Goal: Entertainment & Leisure: Consume media (video, audio)

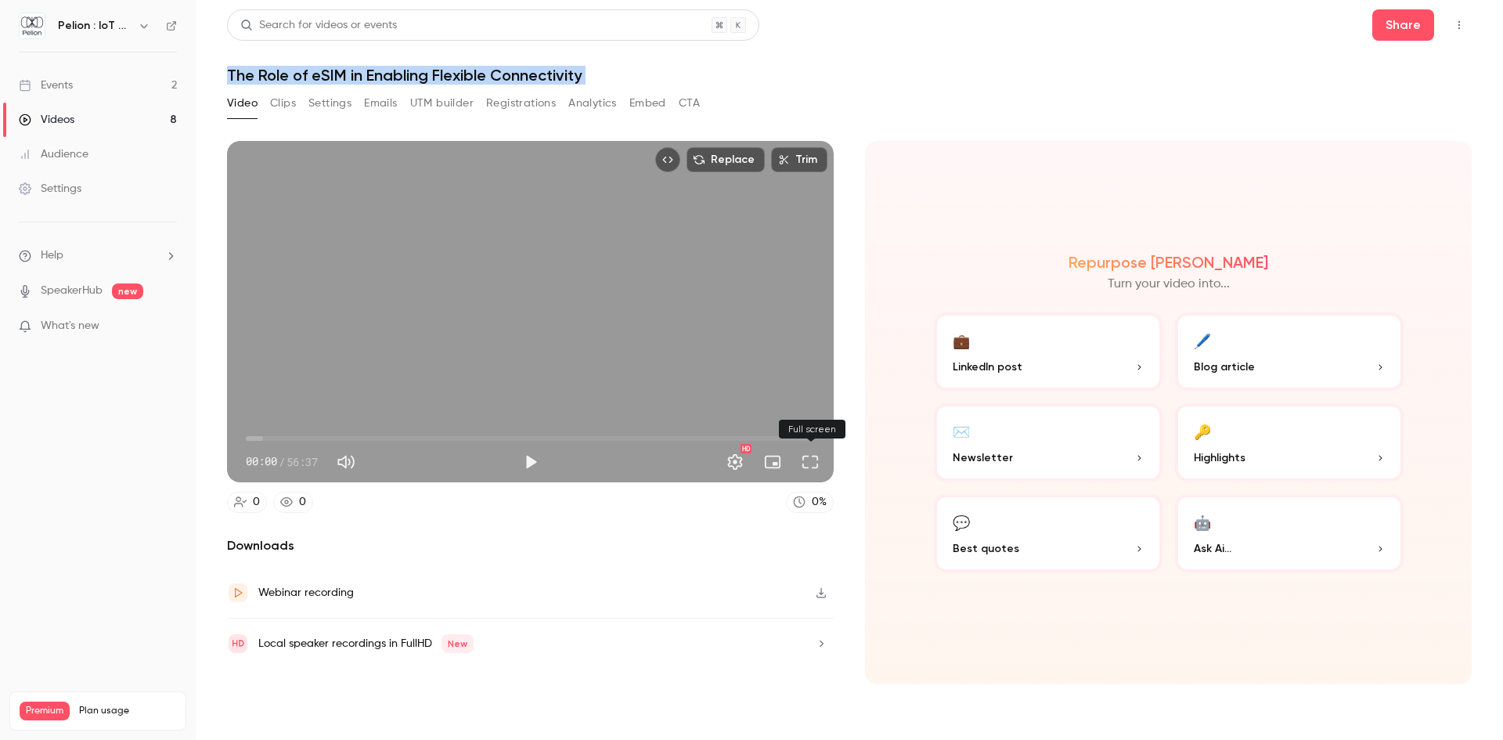
click at [805, 463] on button "Full screen" at bounding box center [809, 461] width 31 height 31
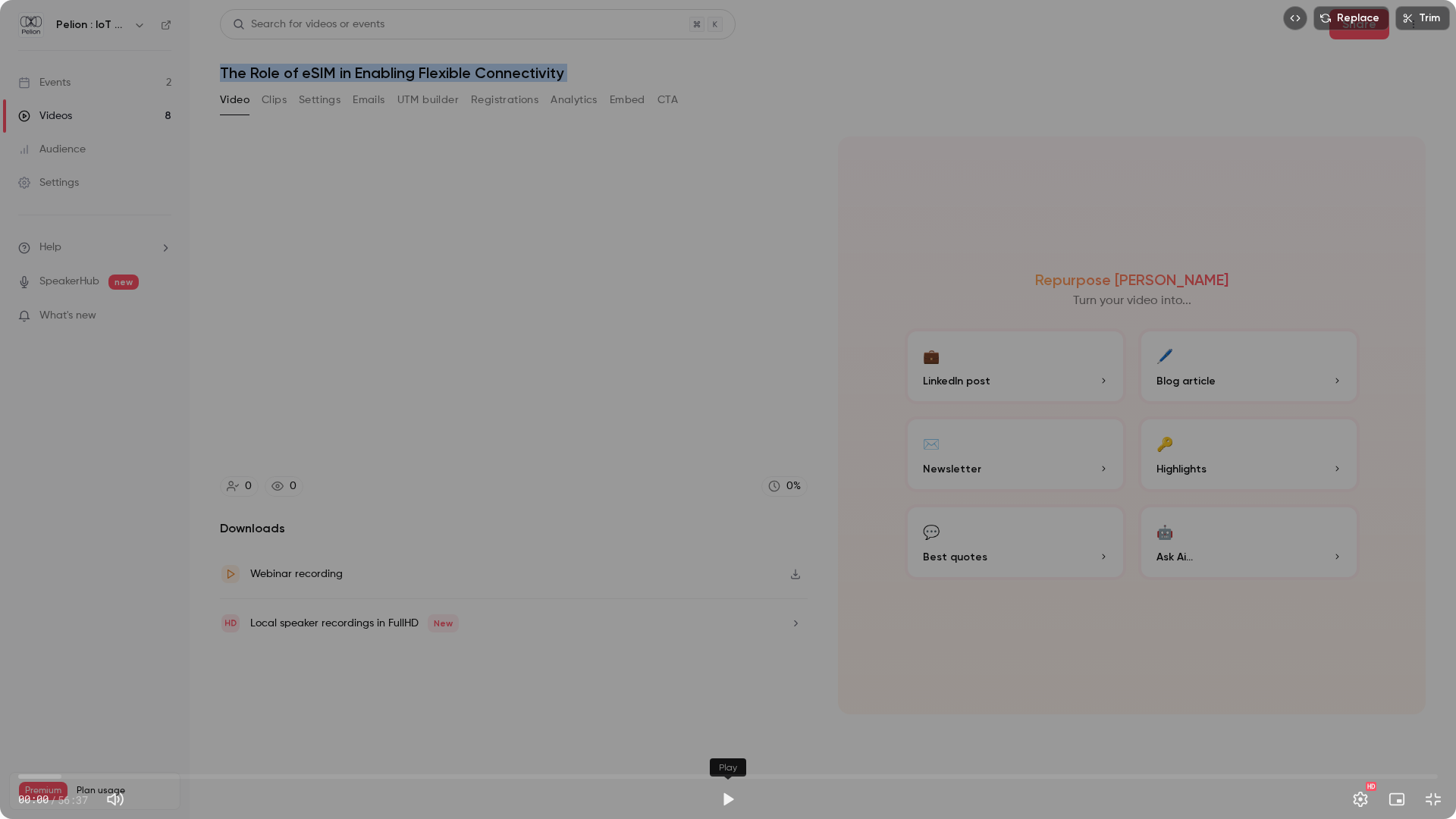
click at [727, 716] on button "Play" at bounding box center [728, 799] width 30 height 30
click at [727, 716] on button "Pause" at bounding box center [728, 799] width 30 height 30
click at [1428, 716] on button "Exit full screen" at bounding box center [1433, 799] width 30 height 30
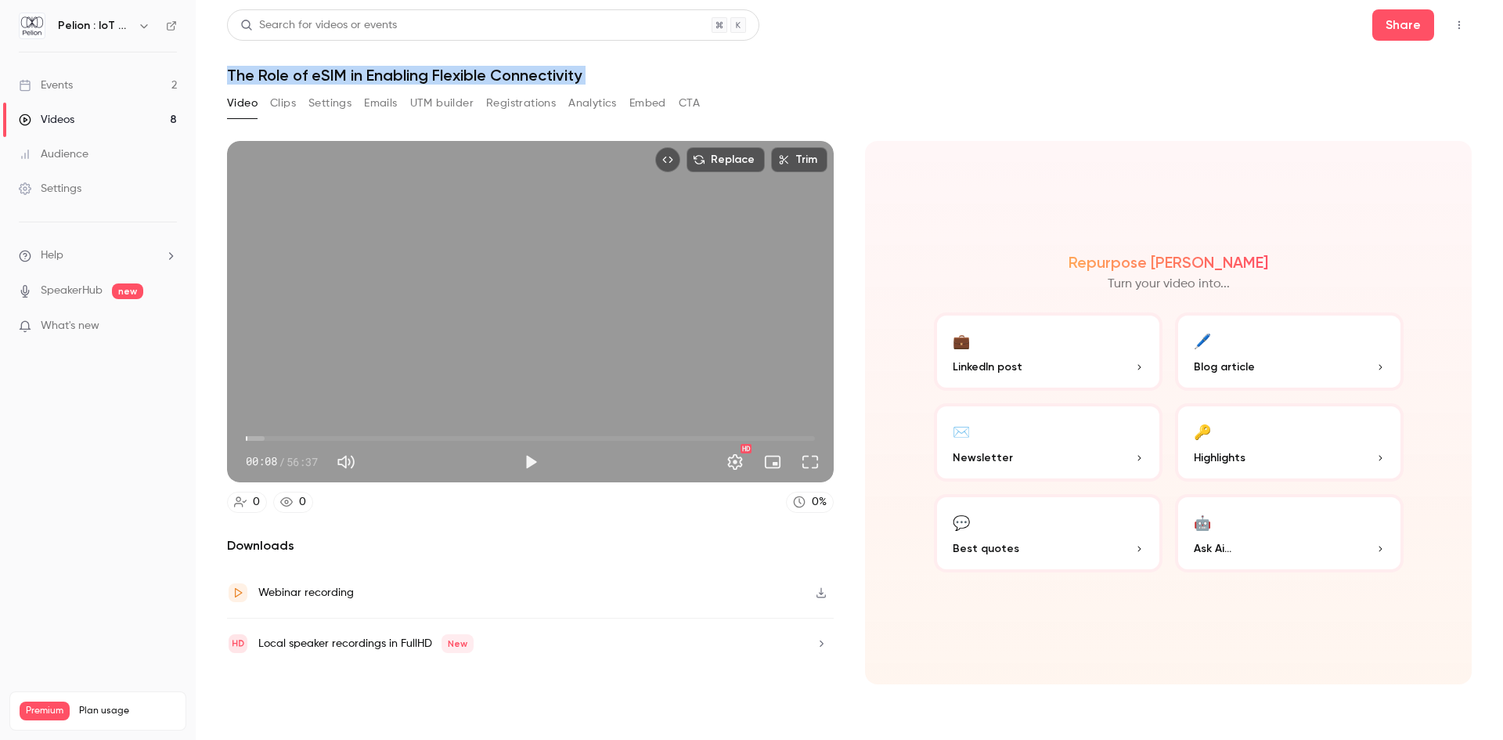
click at [1460, 25] on icon "Top Bar Actions" at bounding box center [1459, 25] width 13 height 11
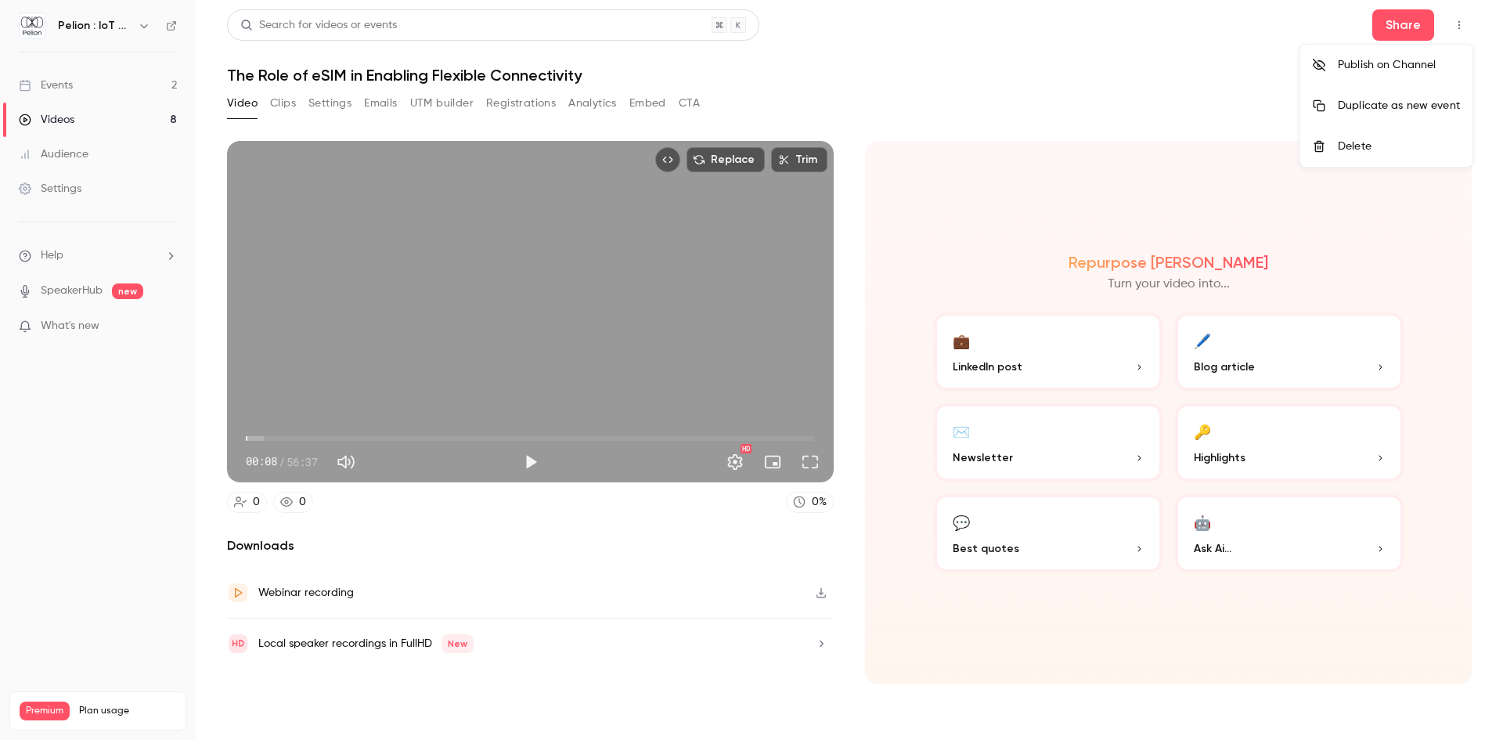
click at [1111, 130] on div at bounding box center [751, 370] width 1503 height 740
click at [816, 585] on button "button" at bounding box center [820, 592] width 25 height 25
click at [528, 457] on button "Play" at bounding box center [530, 461] width 31 height 31
click at [529, 459] on button "Pause" at bounding box center [530, 461] width 31 height 31
drag, startPoint x: 251, startPoint y: 434, endPoint x: 223, endPoint y: 437, distance: 28.3
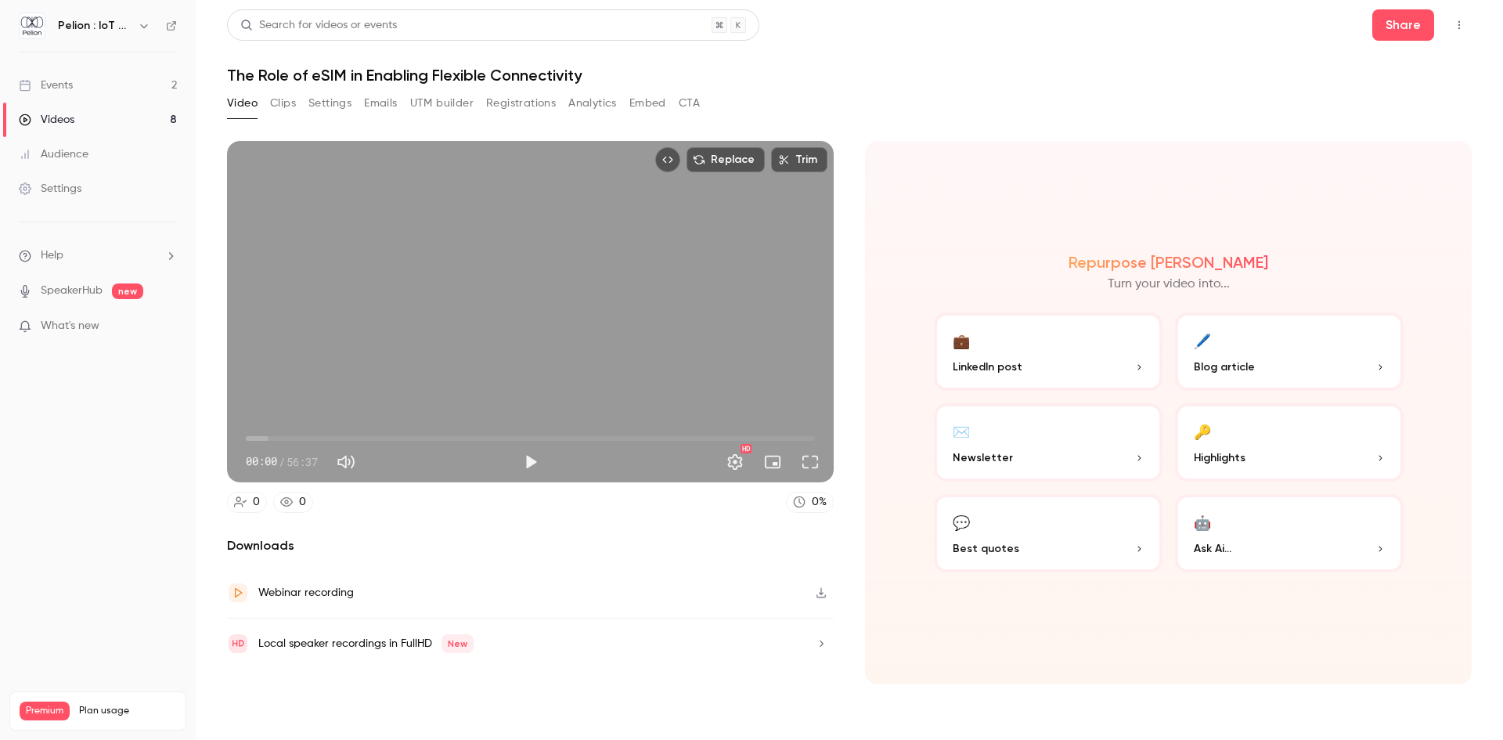
click at [223, 437] on main "Search for videos or events Share The Role of eSIM in Enabling Flexible Connect…" at bounding box center [849, 370] width 1307 height 740
click at [171, 444] on nav "Pelion : IoT Connectivity Made Effortless Events 2 Videos 8 Audience Settings H…" at bounding box center [98, 370] width 196 height 740
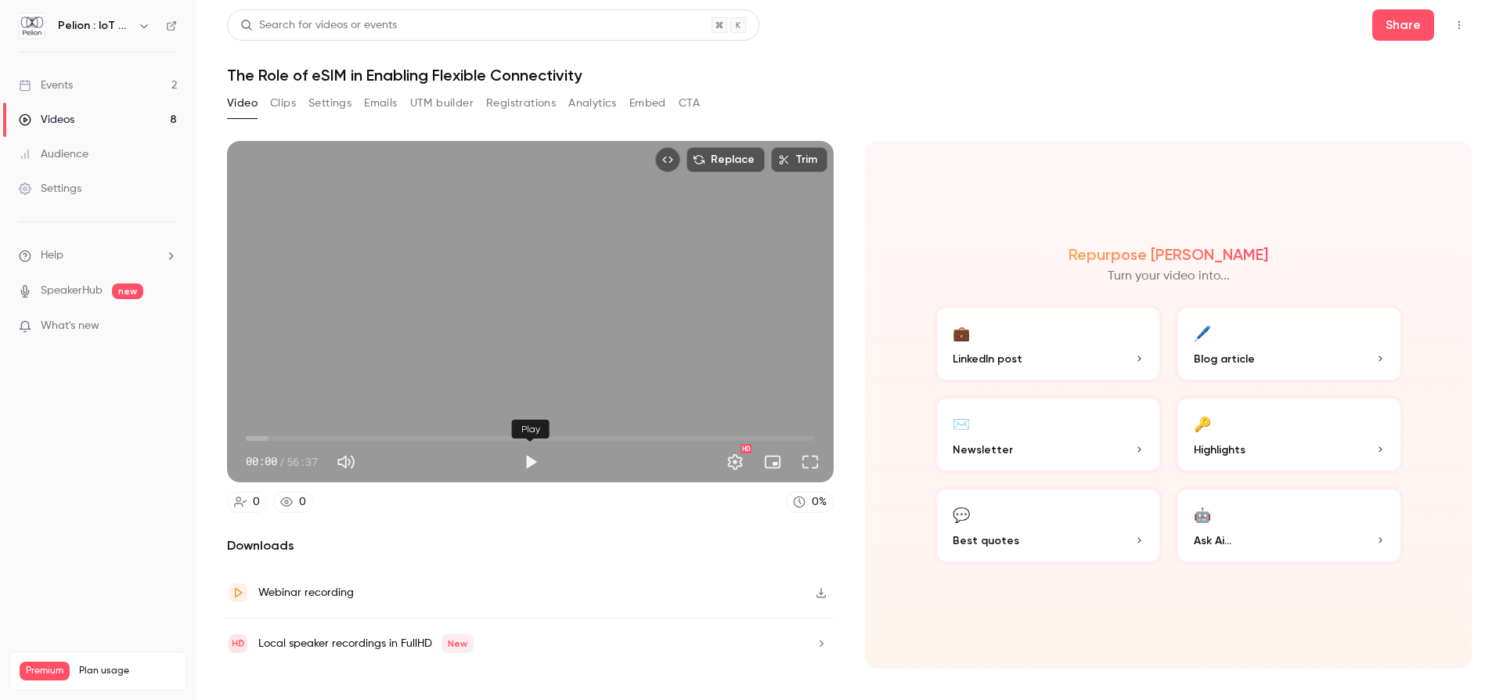
click at [531, 463] on button "Play" at bounding box center [530, 461] width 31 height 31
click at [531, 455] on button "Pause" at bounding box center [530, 461] width 31 height 31
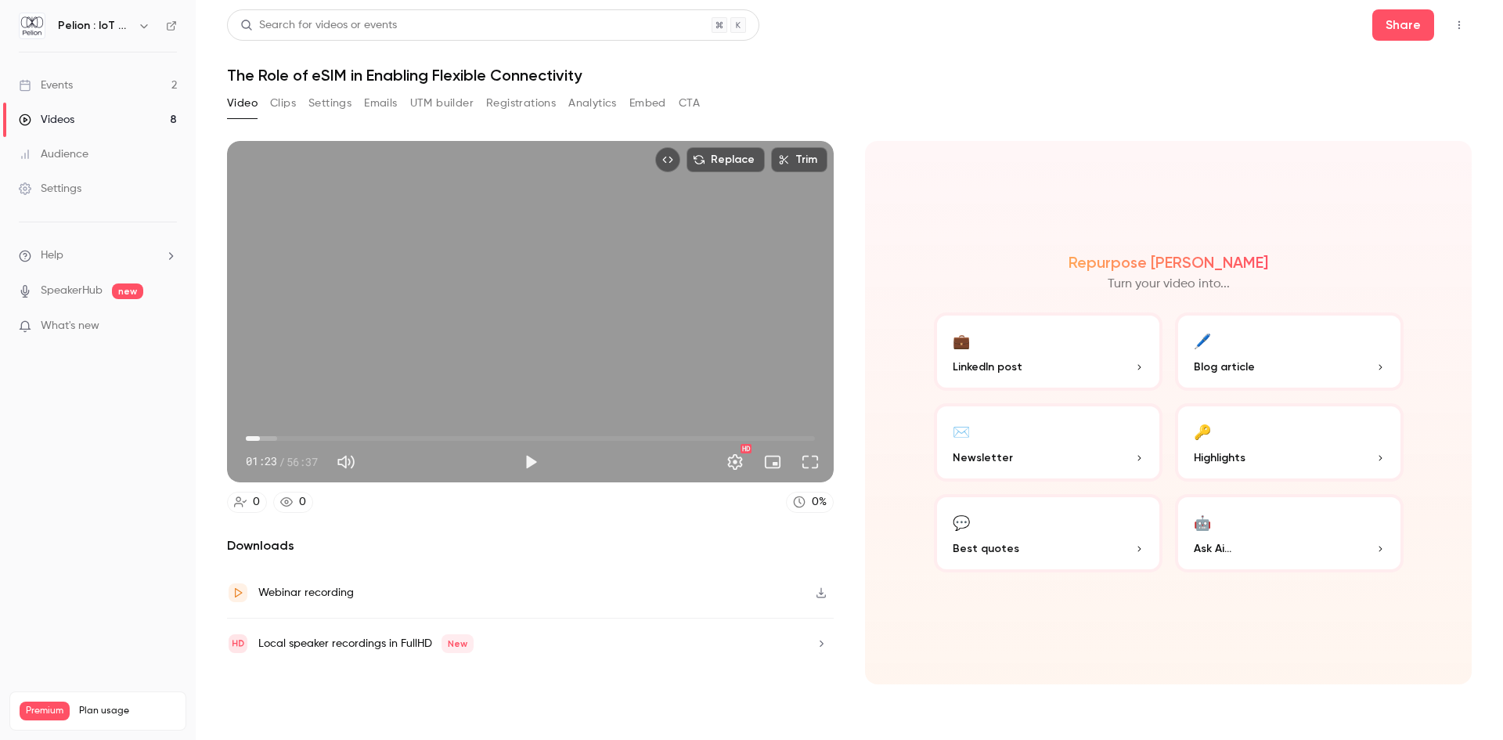
click at [817, 463] on button "Full screen" at bounding box center [809, 461] width 31 height 31
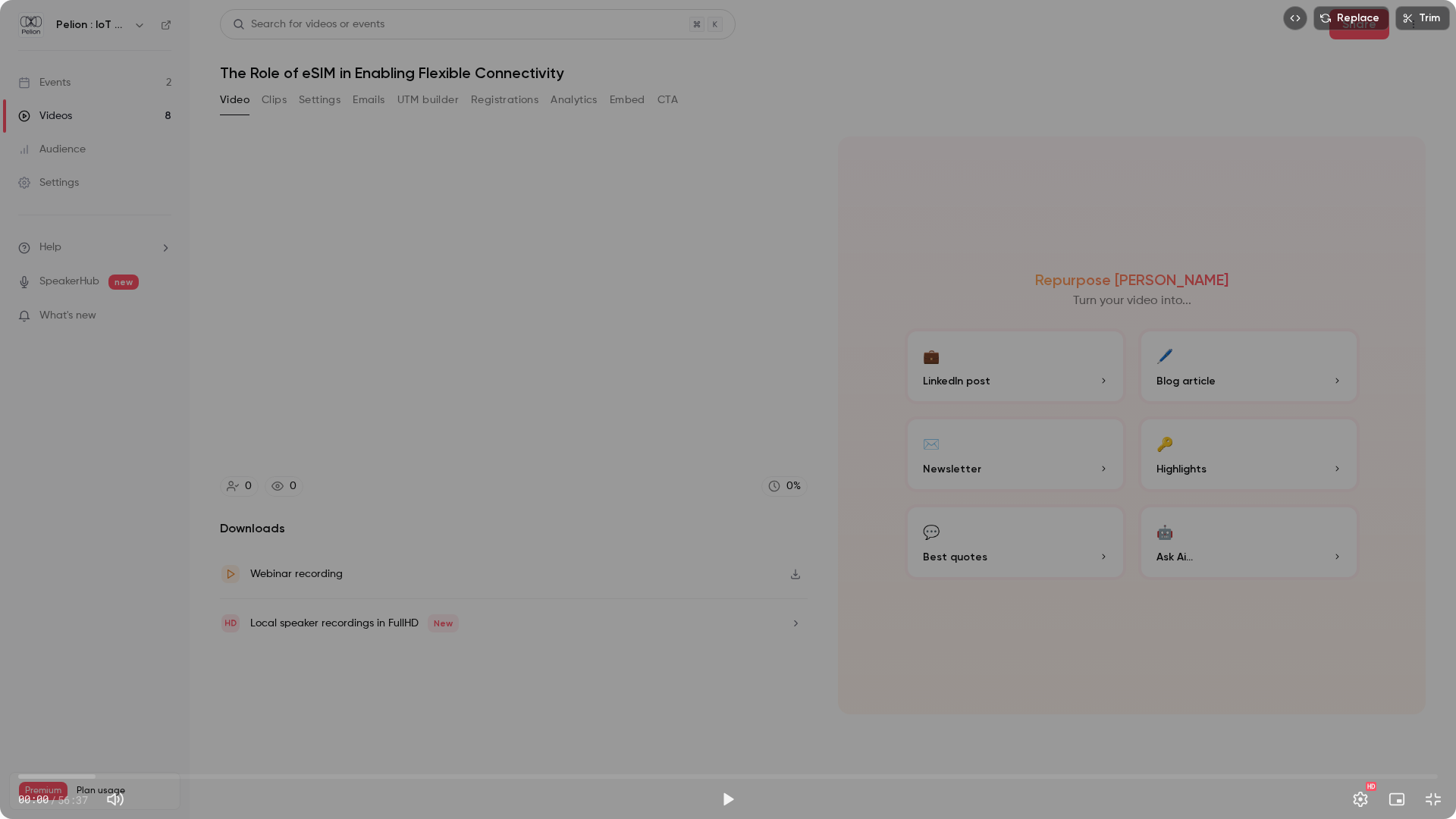
drag, startPoint x: 37, startPoint y: 775, endPoint x: 0, endPoint y: 785, distance: 38.3
click at [0, 716] on div "00:00 00:00 / 56:37 HD" at bounding box center [728, 788] width 1456 height 64
click at [731, 716] on button "Play" at bounding box center [728, 799] width 30 height 30
click at [1387, 531] on div "Replace Trim 00:00 00:00 / 56:37 HD" at bounding box center [728, 409] width 1456 height 819
click at [730, 716] on button "Play" at bounding box center [728, 799] width 30 height 30
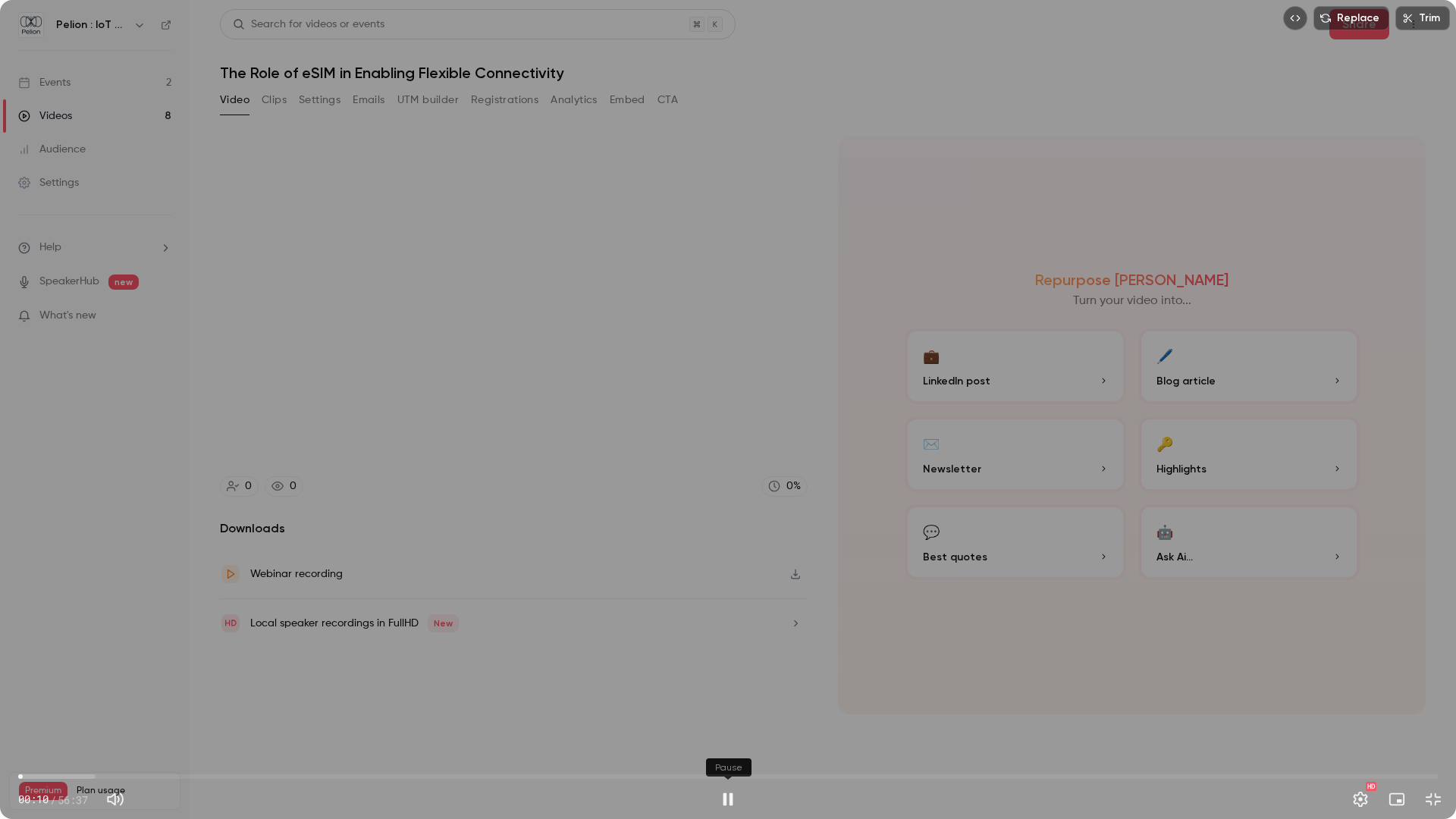
click at [718, 716] on button "Pause" at bounding box center [728, 799] width 30 height 30
drag, startPoint x: 21, startPoint y: 778, endPoint x: 1, endPoint y: 782, distance: 20.4
click at [2, 716] on div "00:00 00:00 / 56:37 HD" at bounding box center [728, 788] width 1456 height 64
click at [738, 716] on button "Play" at bounding box center [728, 799] width 30 height 30
drag, startPoint x: 727, startPoint y: 803, endPoint x: 734, endPoint y: 802, distance: 7.1
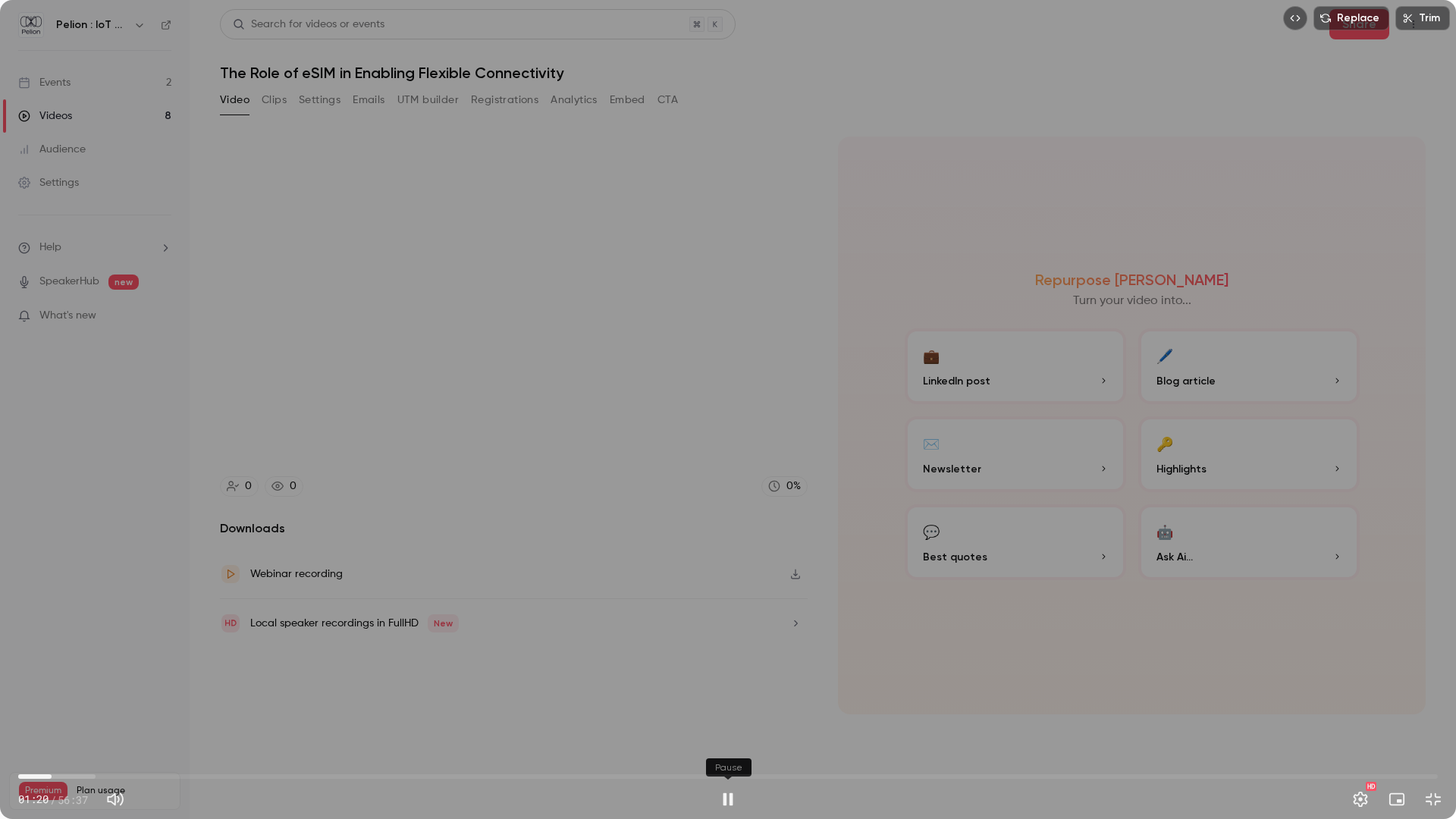
click at [727, 716] on button "Pause" at bounding box center [728, 799] width 30 height 30
click at [1439, 716] on button "Exit full screen" at bounding box center [1433, 799] width 30 height 30
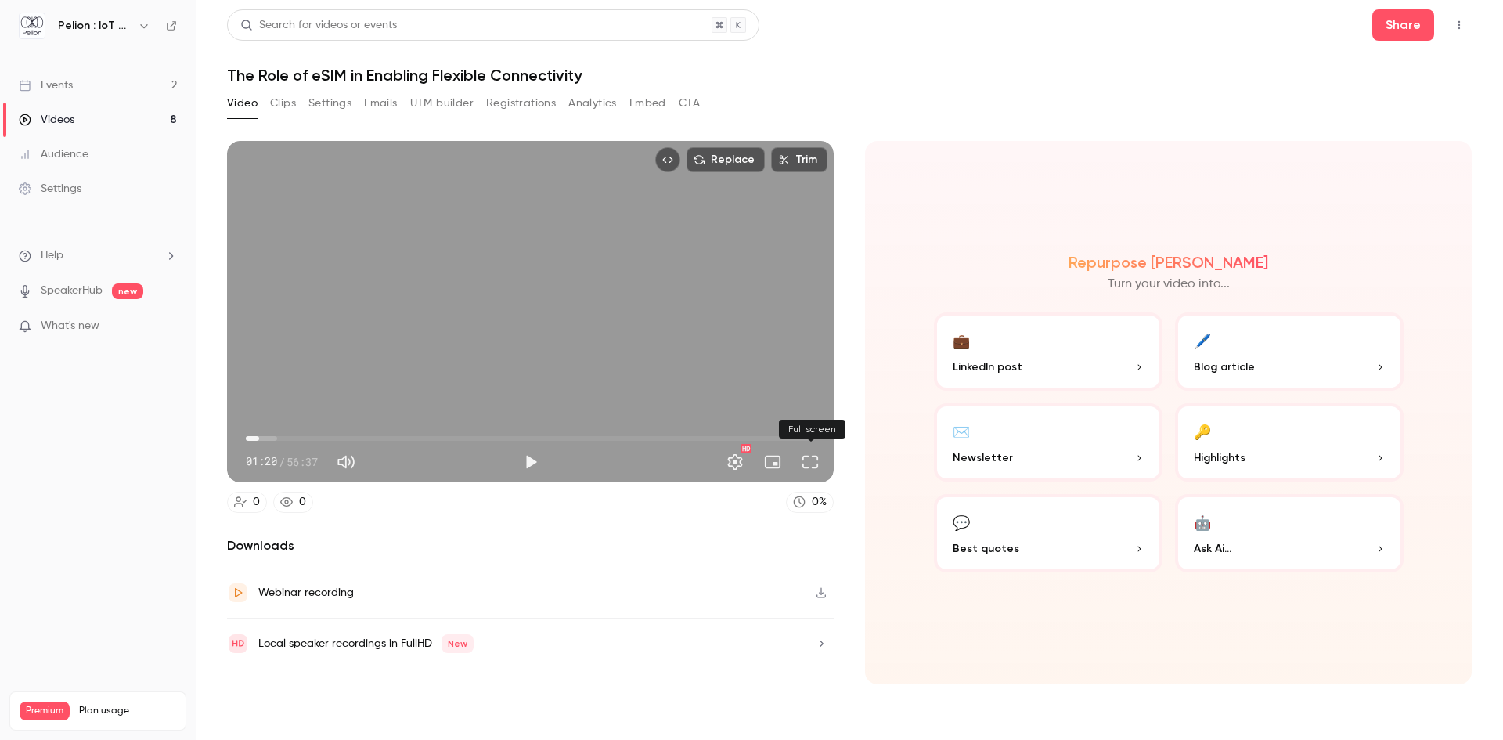
click at [801, 463] on button "Full screen" at bounding box center [809, 461] width 31 height 31
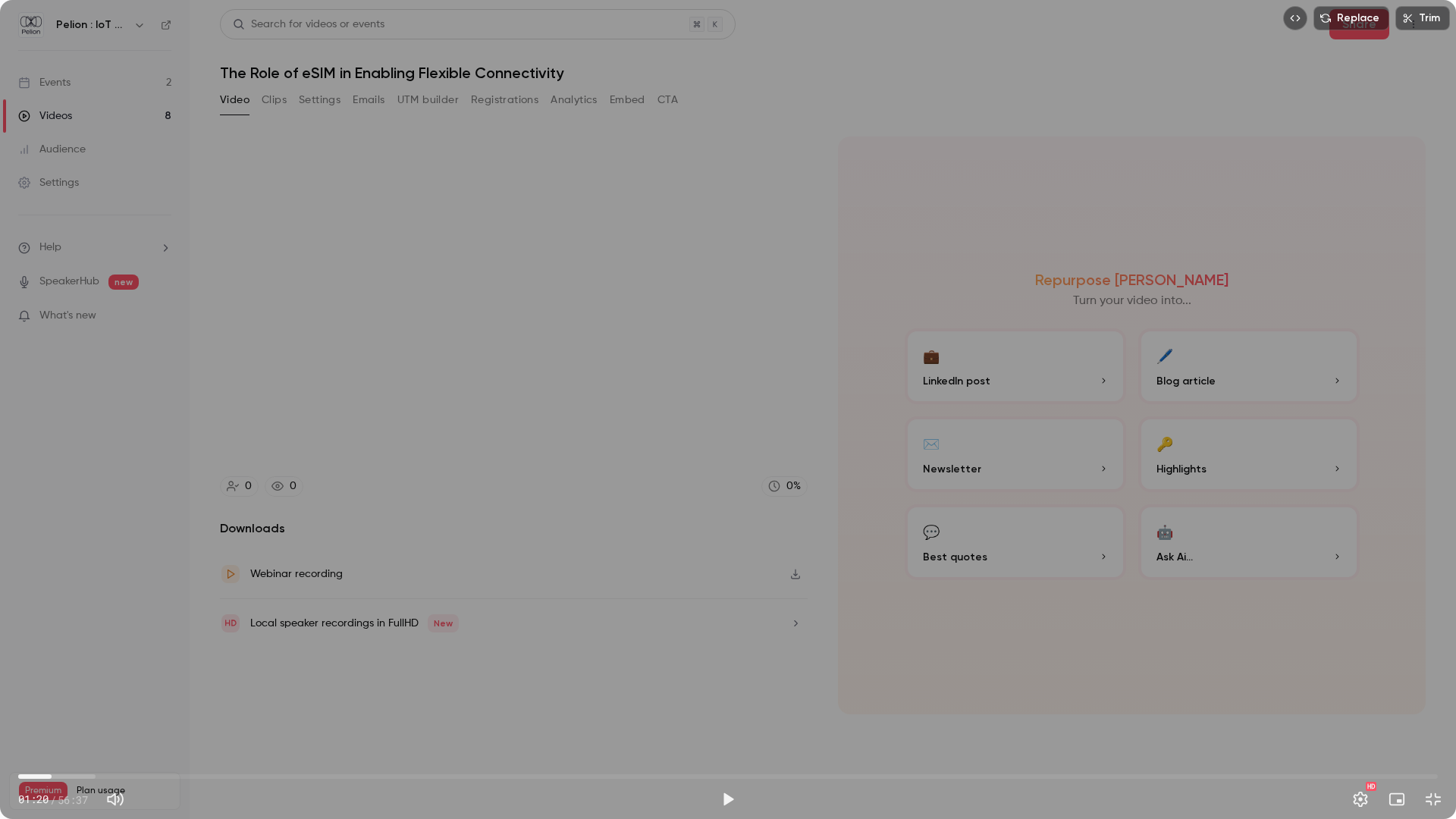
click at [30, 716] on span "01:20" at bounding box center [728, 776] width 1419 height 24
drag, startPoint x: 30, startPoint y: 776, endPoint x: 0, endPoint y: 780, distance: 30.3
click at [0, 716] on div "00:00 00:00 / 56:37 HD" at bounding box center [728, 788] width 1456 height 64
drag, startPoint x: 725, startPoint y: 799, endPoint x: 733, endPoint y: 794, distance: 9.4
click at [725, 716] on button "Play" at bounding box center [728, 799] width 30 height 30
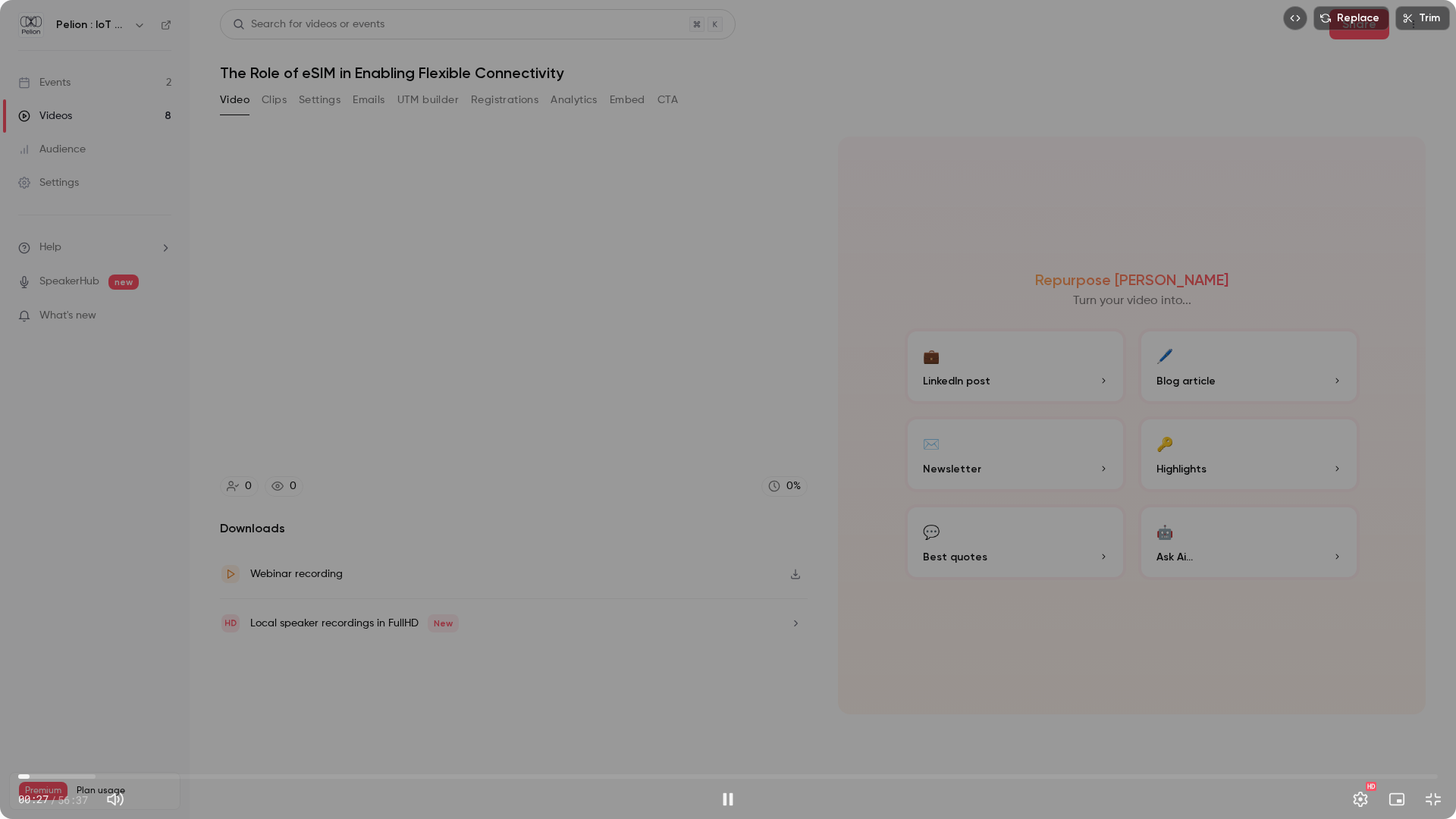
click at [719, 716] on button "Pause" at bounding box center [728, 799] width 30 height 30
drag, startPoint x: 33, startPoint y: 773, endPoint x: 0, endPoint y: 773, distance: 33.0
click at [0, 716] on div "00:00 00:00 / 56:37 HD" at bounding box center [728, 788] width 1456 height 64
click at [735, 716] on button "Play" at bounding box center [728, 799] width 30 height 30
click at [720, 716] on button "Pause" at bounding box center [728, 799] width 30 height 30
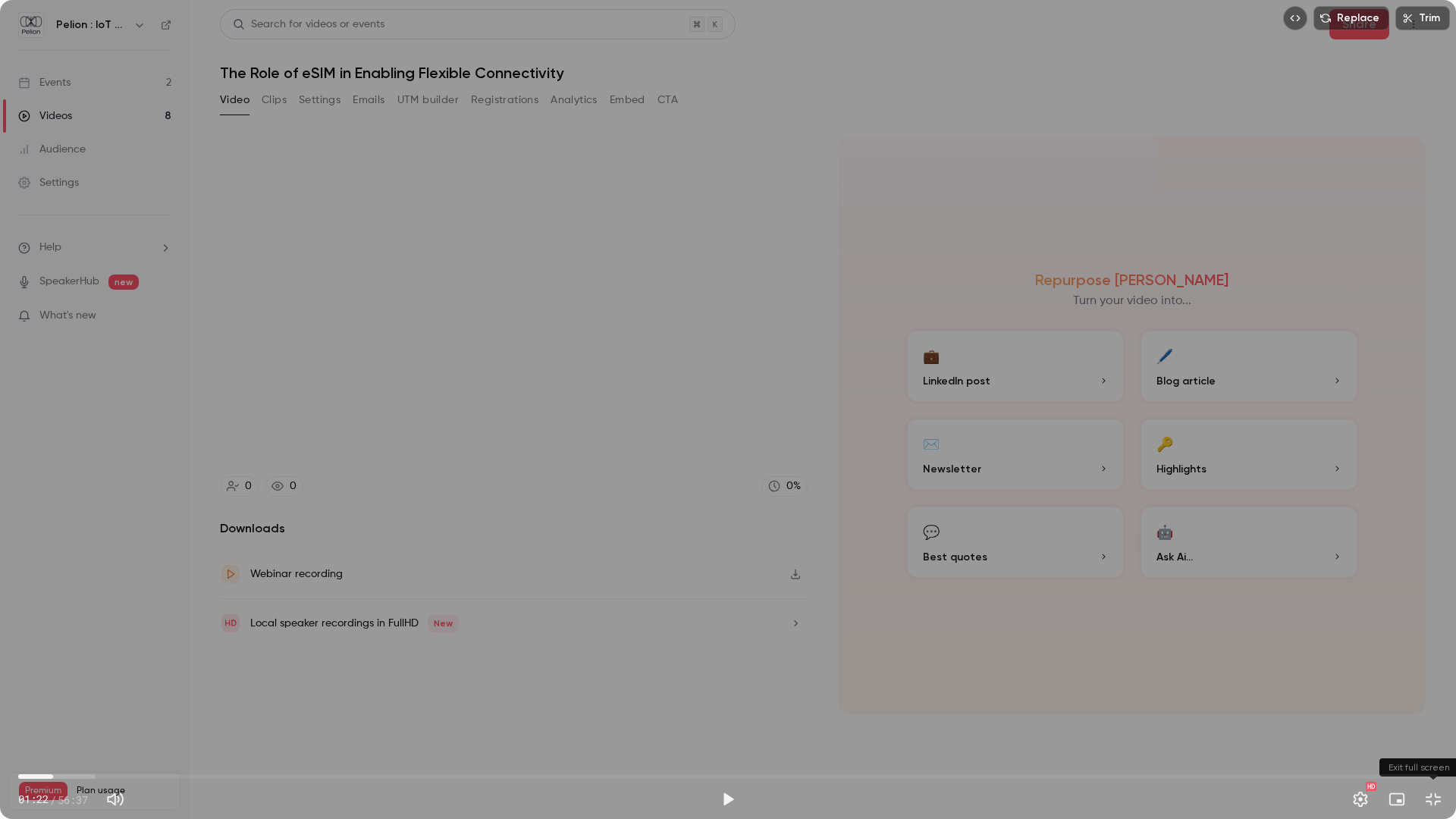
click at [1431, 716] on button "Exit full screen" at bounding box center [1433, 799] width 30 height 30
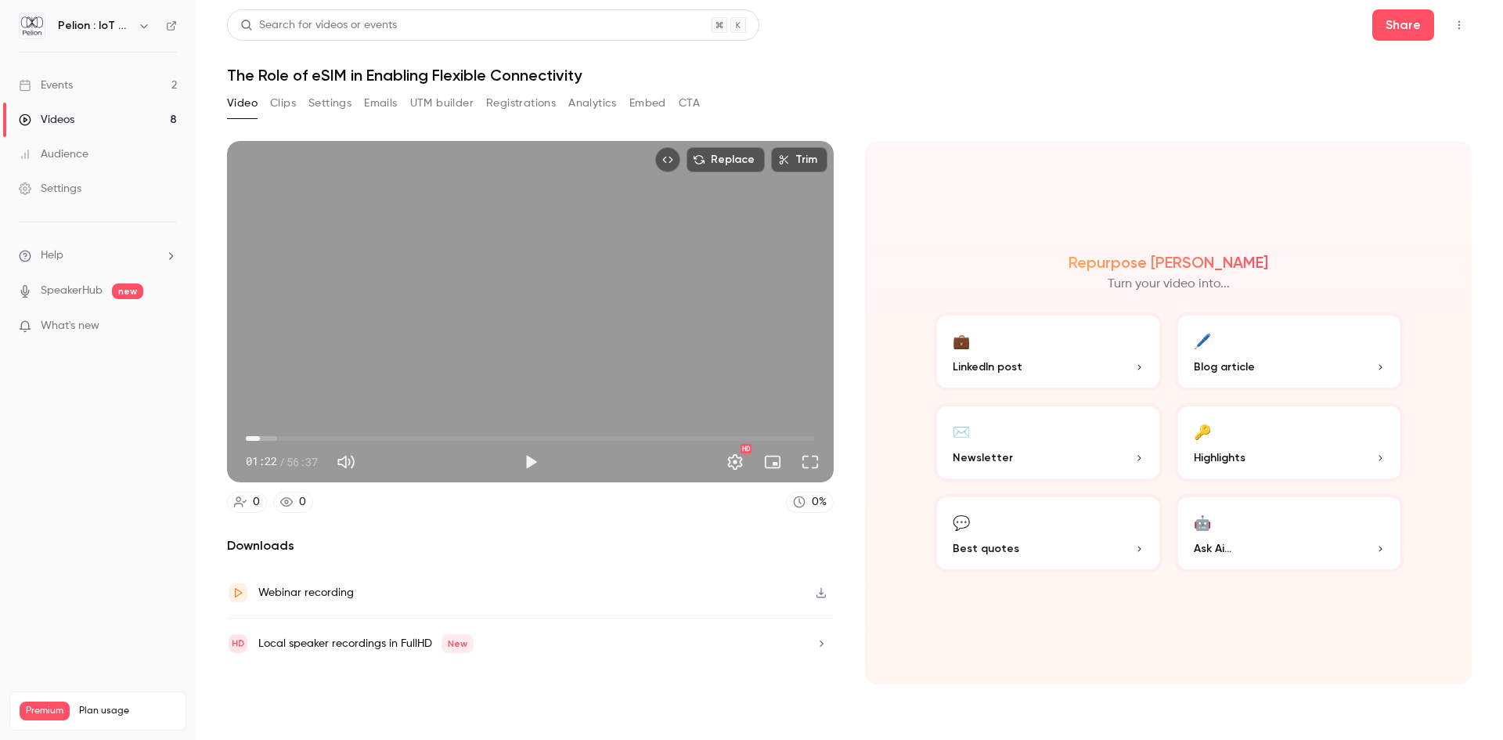
type input "****"
